Goal: Navigation & Orientation: Find specific page/section

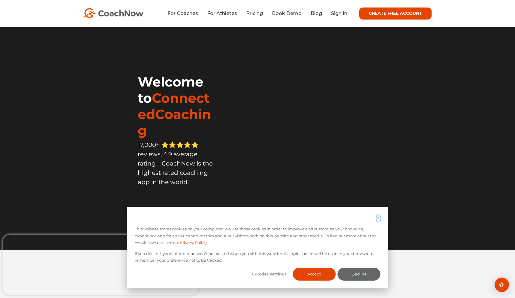
click at [377, 221] on button "Dismiss cookie banner" at bounding box center [379, 218] width 4 height 7
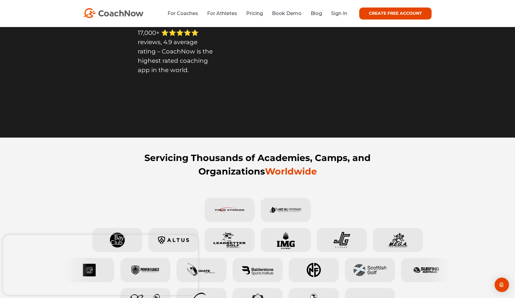
scroll to position [174, 0]
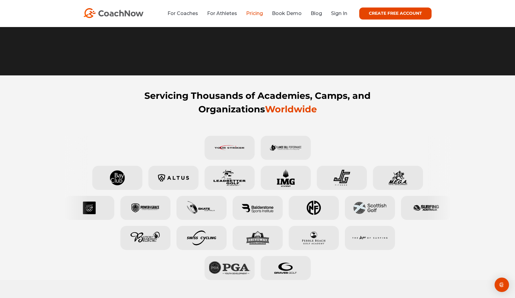
click at [252, 14] on link "Pricing" at bounding box center [254, 14] width 17 height 6
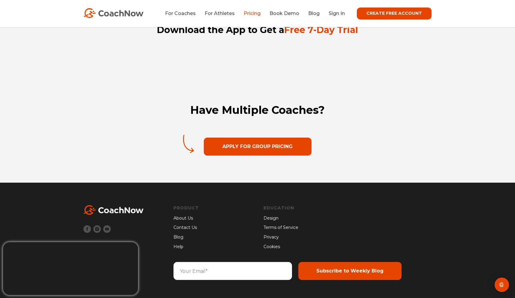
scroll to position [909, 0]
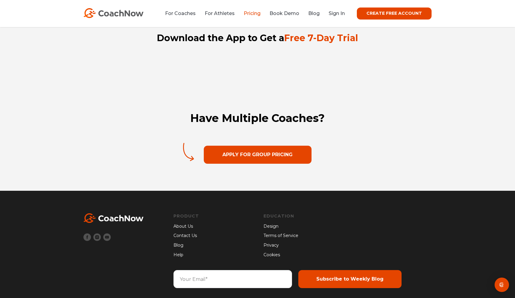
click at [180, 226] on link "About Us" at bounding box center [186, 226] width 26 height 7
